Goal: Information Seeking & Learning: Learn about a topic

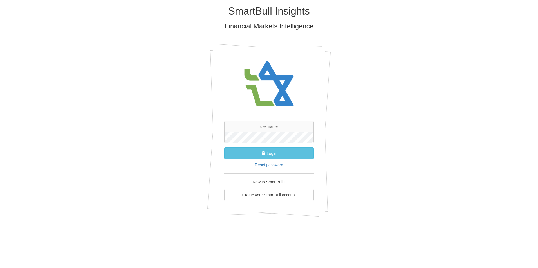
type input "[PERSON_NAME][EMAIL_ADDRESS][DOMAIN_NAME]"
click at [272, 158] on button "Login" at bounding box center [268, 154] width 89 height 12
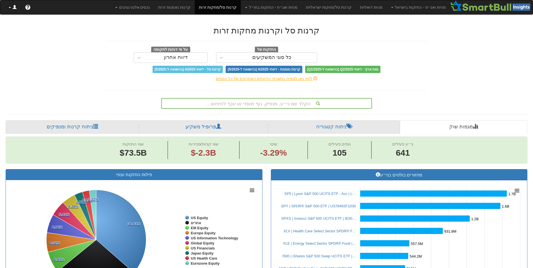
scroll to position [0, 4830]
click at [21, 7] on link at bounding box center [12, 7] width 16 height 14
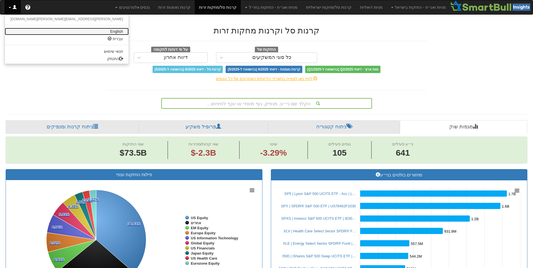
click at [129, 33] on link "English" at bounding box center [67, 31] width 124 height 7
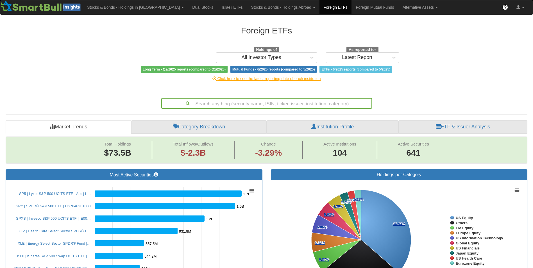
click at [163, 46] on div "Foreign ETFs Holdings of All Investor Types As reported for Latest Report Long …" at bounding box center [267, 49] width 321 height 47
click at [399, 7] on link "Alternative Assets" at bounding box center [421, 7] width 44 height 14
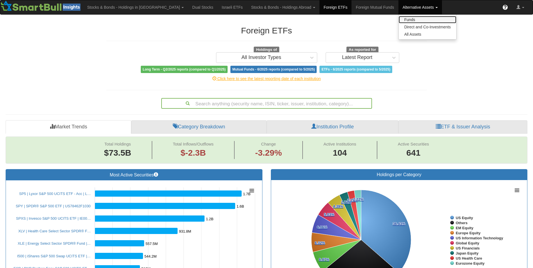
click at [399, 21] on link "Funds" at bounding box center [428, 19] width 58 height 7
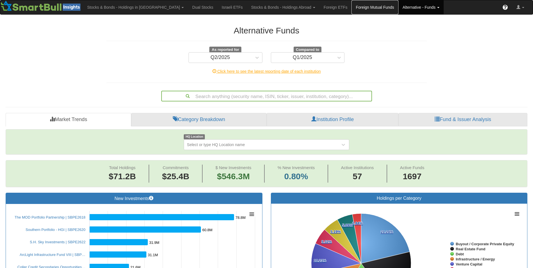
click at [352, 7] on link "Foreign Mutual Funds" at bounding box center [375, 7] width 47 height 14
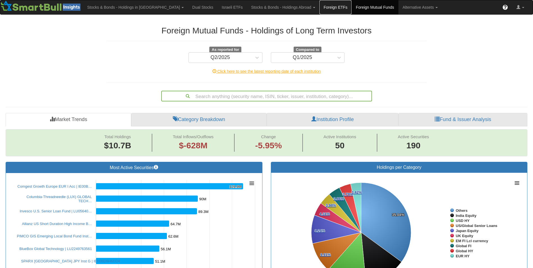
click at [320, 8] on link "Foreign ETFs" at bounding box center [336, 7] width 32 height 14
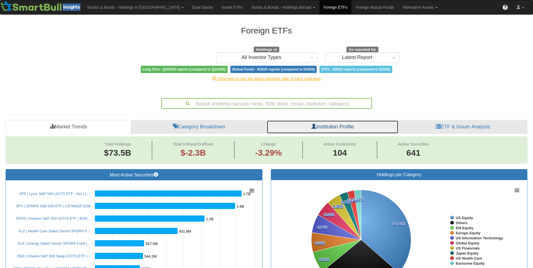
click at [331, 126] on link "Institution Profile" at bounding box center [333, 126] width 132 height 13
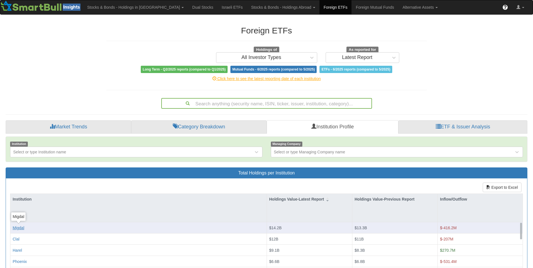
click at [19, 227] on div "Migdal" at bounding box center [19, 228] width 12 height 6
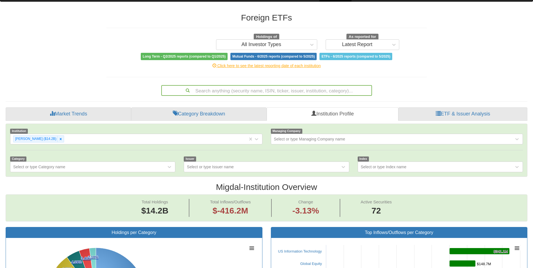
scroll to position [13, 0]
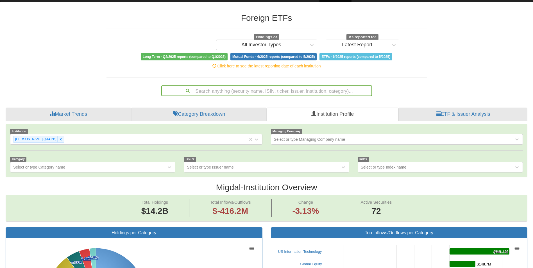
click at [253, 44] on div "All Investor Types" at bounding box center [262, 45] width 40 height 6
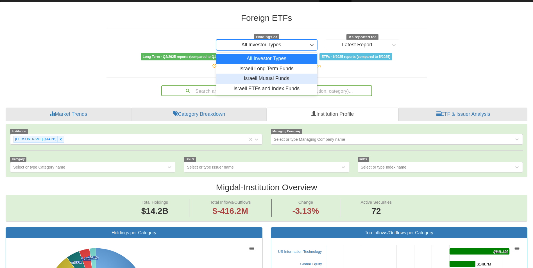
click at [256, 78] on div "Israeli Mutual Funds" at bounding box center [266, 79] width 101 height 10
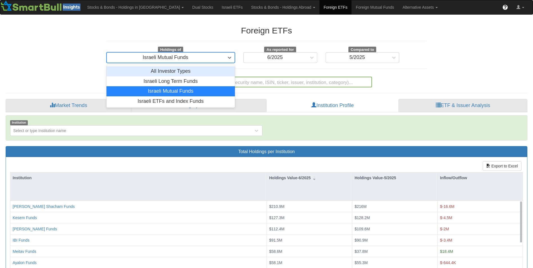
click at [191, 59] on div "Israeli Mutual Funds" at bounding box center [166, 57] width 118 height 9
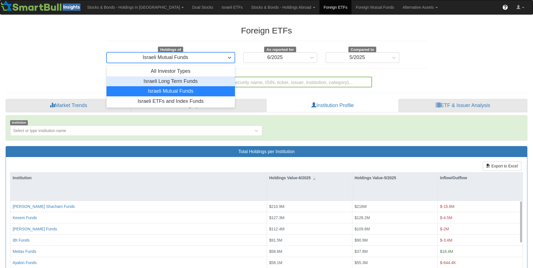
click at [173, 81] on div "Israeli Long Term Funds" at bounding box center [171, 81] width 129 height 10
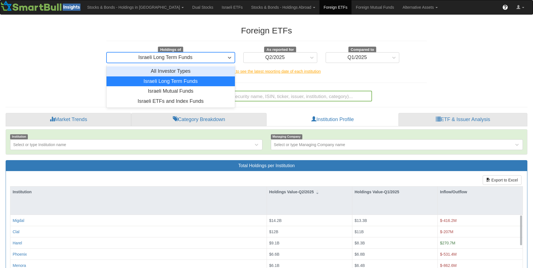
click at [150, 60] on div "Israeli Long Term Funds" at bounding box center [166, 57] width 118 height 9
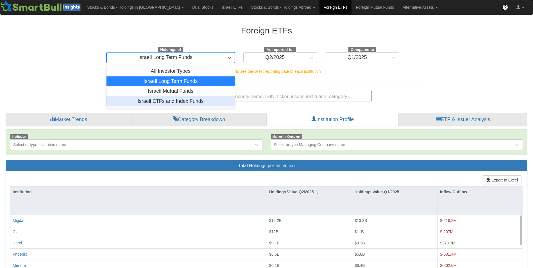
click at [157, 102] on div "Israeli ETFs and Index Funds" at bounding box center [171, 101] width 129 height 10
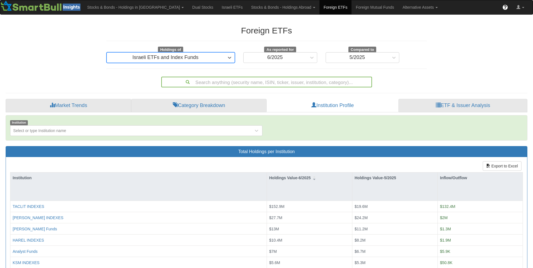
click at [158, 56] on div "Israeli ETFs and Index Funds" at bounding box center [165, 58] width 66 height 6
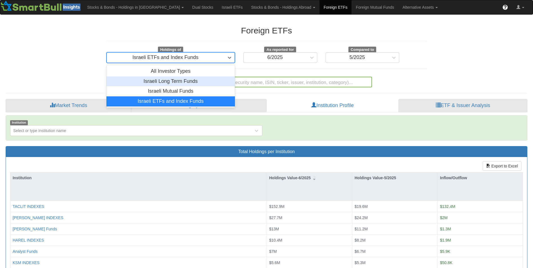
click at [163, 81] on div "Israeli Long Term Funds" at bounding box center [171, 81] width 129 height 10
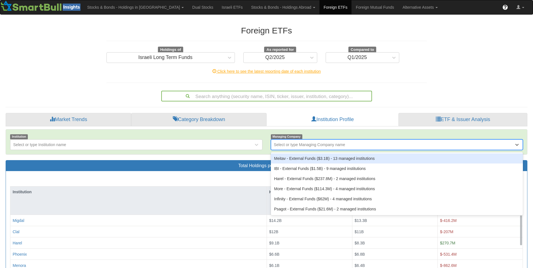
click at [301, 142] on div "Select or type Managing Company name" at bounding box center [309, 145] width 71 height 6
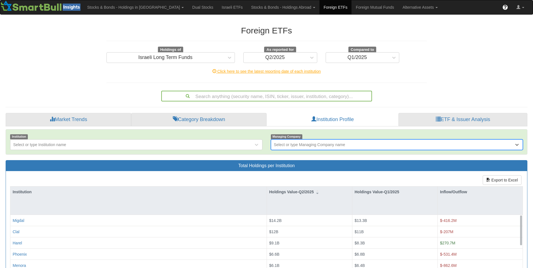
click at [301, 142] on div "Select or type Managing Company name" at bounding box center [309, 145] width 71 height 6
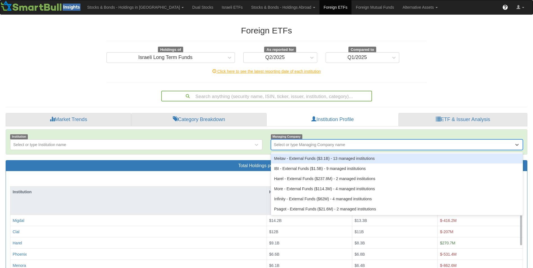
click at [283, 146] on div "Select or type Managing Company name" at bounding box center [309, 145] width 71 height 6
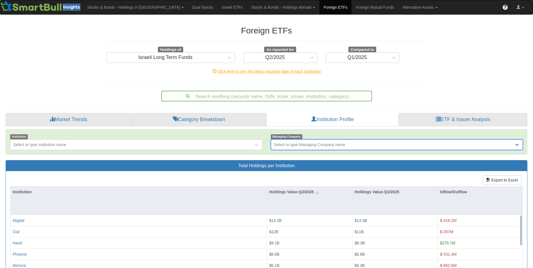
click at [283, 146] on div "Select or type Managing Company name" at bounding box center [309, 145] width 71 height 6
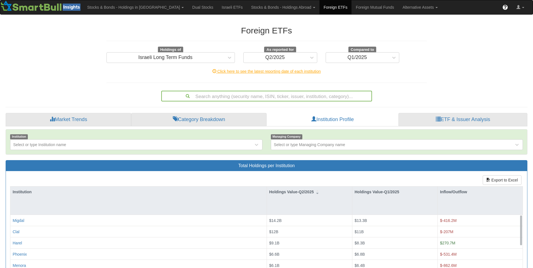
click at [228, 72] on div "Click here to see the latest reporting date of each institution" at bounding box center [266, 72] width 329 height 6
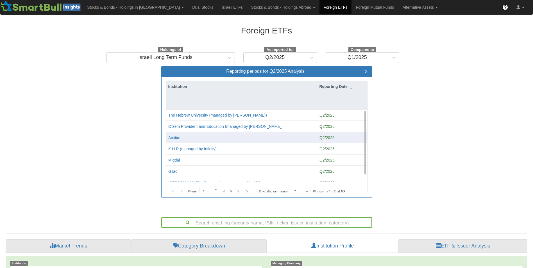
scroll to position [7, 0]
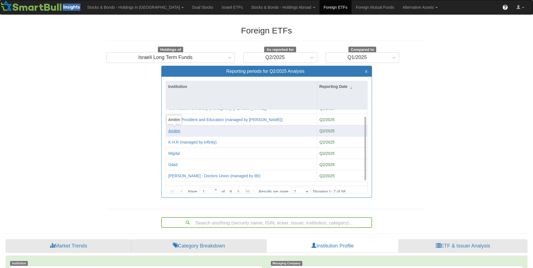
click at [172, 130] on div "Amitim" at bounding box center [174, 131] width 12 height 6
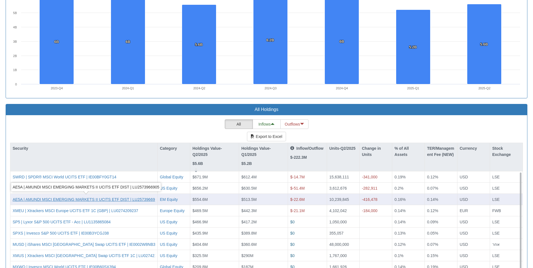
scroll to position [405, 0]
